Goal: Complete application form

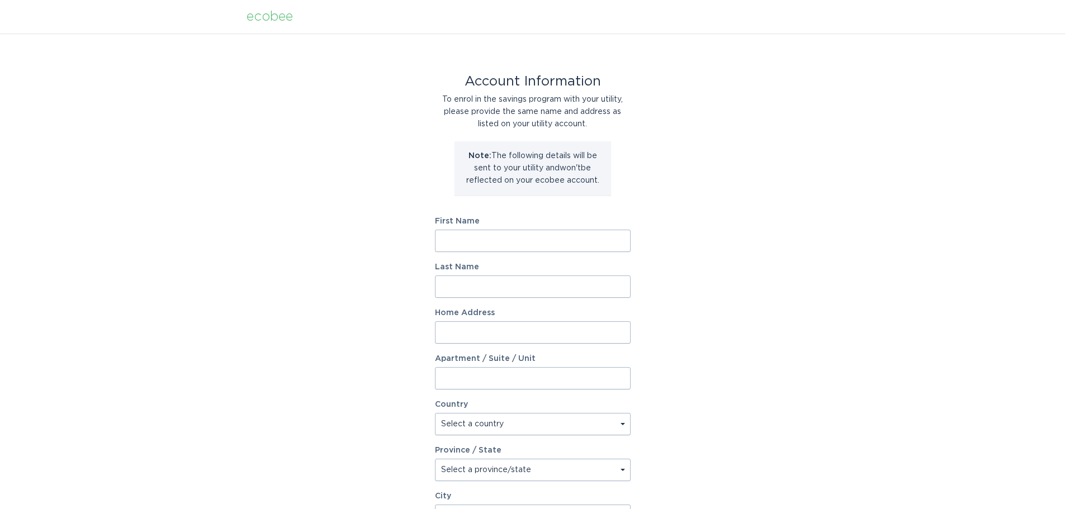
click at [456, 237] on input "First Name" at bounding box center [533, 241] width 196 height 22
type input "Adam"
click at [460, 282] on input "Last Name" at bounding box center [533, 287] width 196 height 22
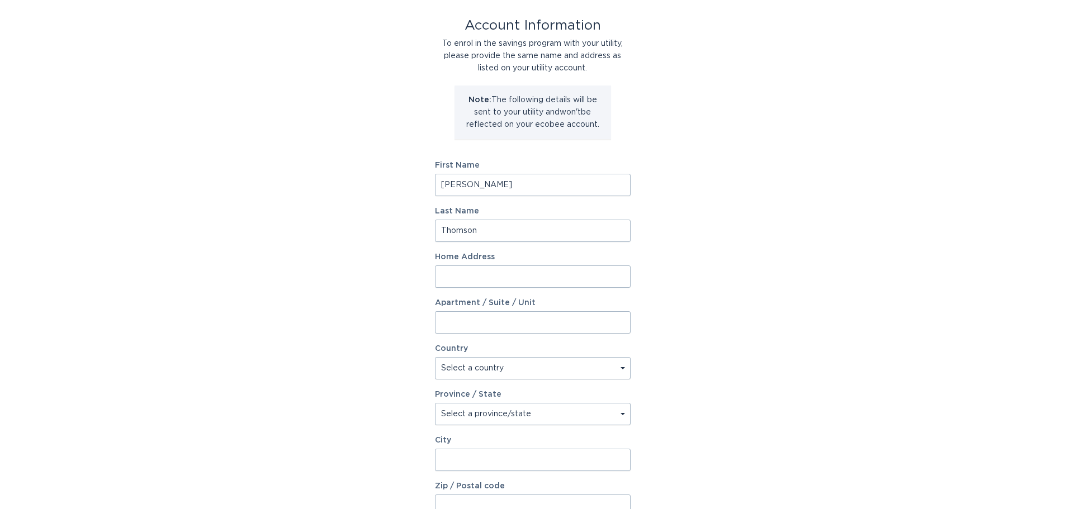
type input "Thomson"
click at [454, 275] on input "Home Address" at bounding box center [533, 277] width 196 height 22
type input "1285 Southwood Drive"
select select "CA"
type input "Ottawa"
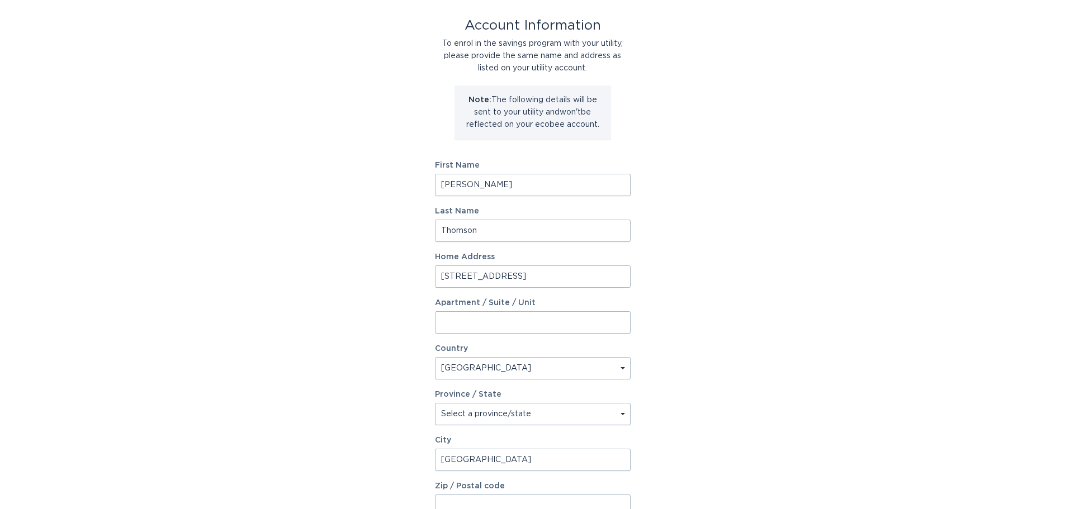
type input "K2C3C4"
select select "ON"
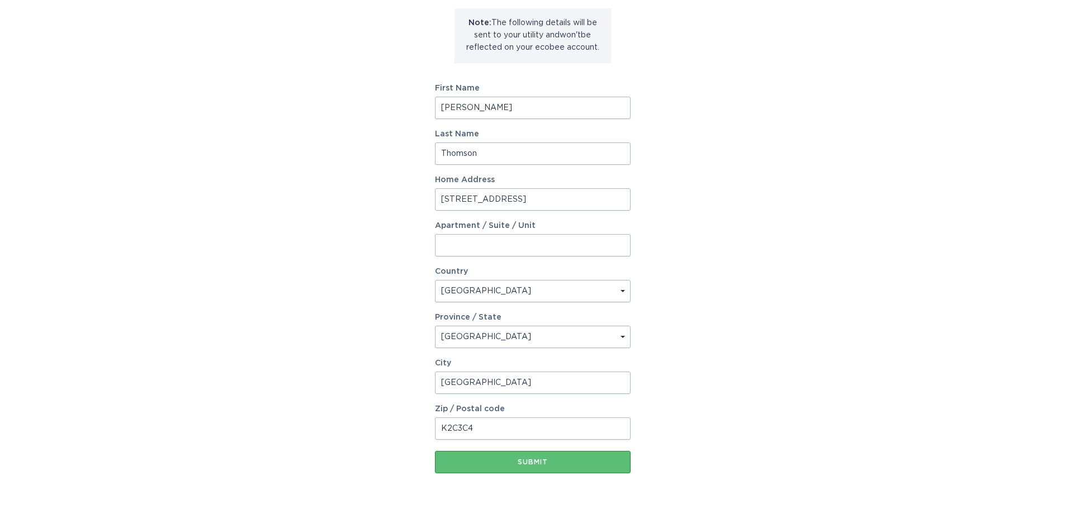
scroll to position [168, 0]
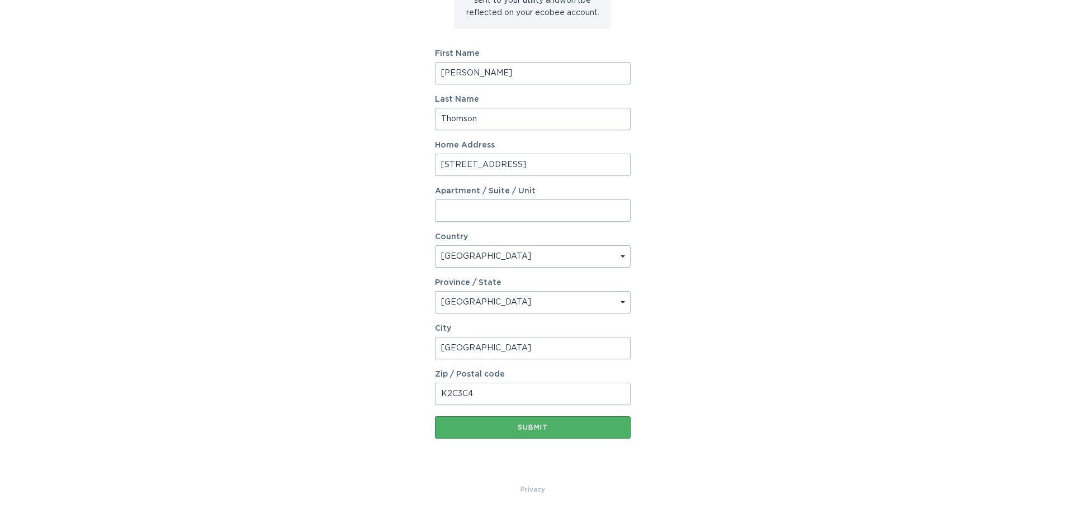
click at [472, 422] on button "Submit" at bounding box center [533, 428] width 196 height 22
